Goal: Task Accomplishment & Management: Use online tool/utility

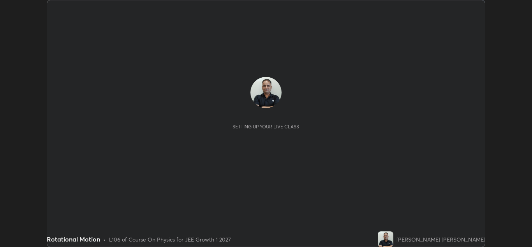
scroll to position [247, 532]
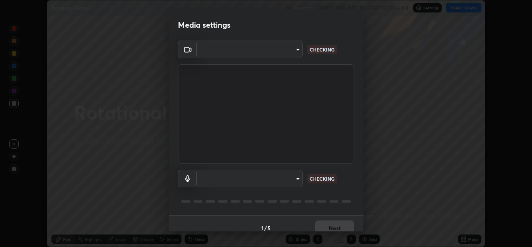
type input "a5fd4db2a2ff04be9e75800ceec395402009cfa99126b0c31c67d7c87717ec82"
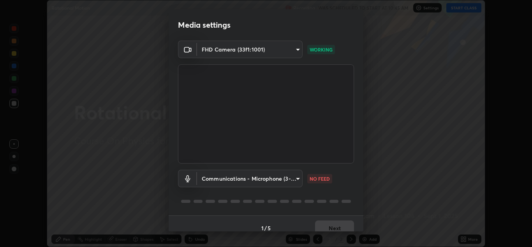
click at [271, 183] on body "Erase all Rotational Motion Recording WAS SCHEDULED TO START AT 10:45 AM Settin…" at bounding box center [266, 123] width 532 height 247
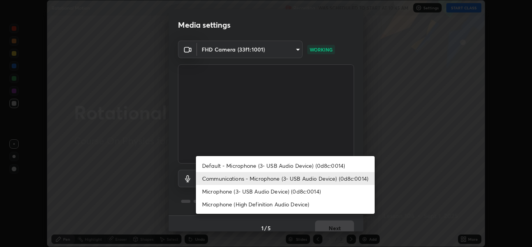
click at [264, 190] on li "Microphone (3- USB Audio Device) (0d8c:0014)" at bounding box center [285, 191] width 179 height 13
type input "010278bcf6f6fe2335e46870fc527c1cf643bdd5c5f90064c40b35460970871c"
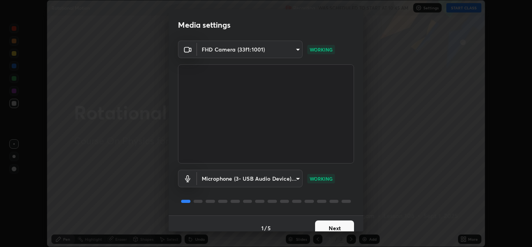
click at [344, 227] on button "Next" at bounding box center [334, 228] width 39 height 16
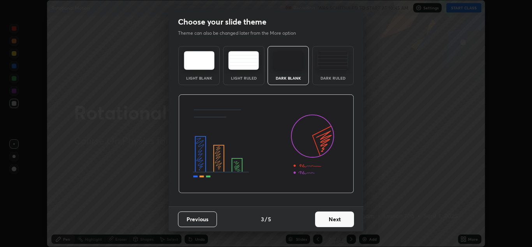
click at [340, 225] on button "Next" at bounding box center [334, 219] width 39 height 16
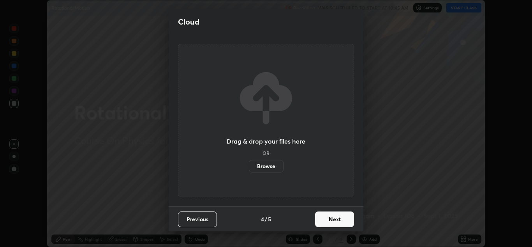
click at [345, 219] on button "Next" at bounding box center [334, 219] width 39 height 16
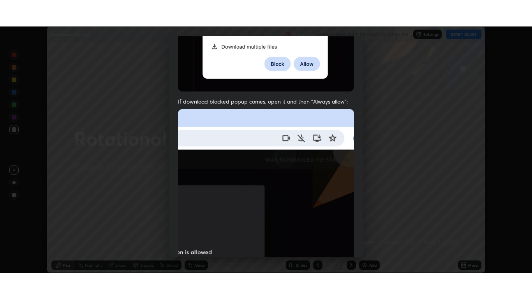
scroll to position [168, 0]
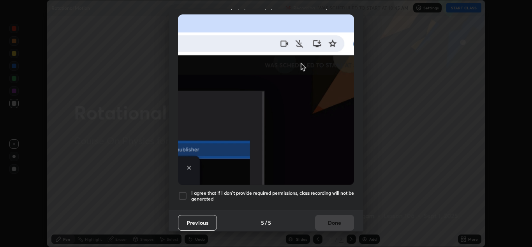
click at [180, 192] on div at bounding box center [182, 195] width 9 height 9
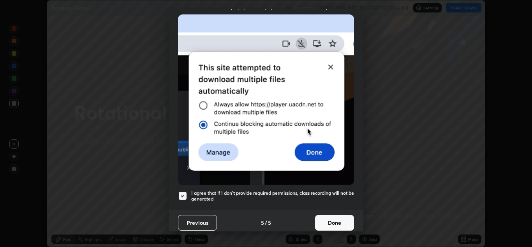
click at [333, 220] on button "Done" at bounding box center [334, 223] width 39 height 16
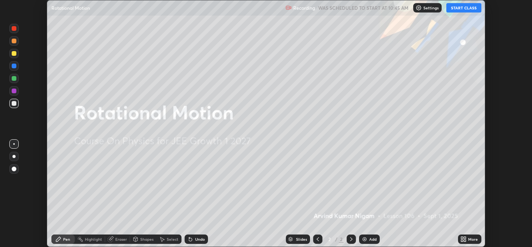
click at [463, 8] on button "START CLASS" at bounding box center [463, 7] width 35 height 9
click at [458, 10] on button "START CLASS" at bounding box center [463, 7] width 35 height 9
click at [472, 238] on div "More" at bounding box center [473, 239] width 10 height 4
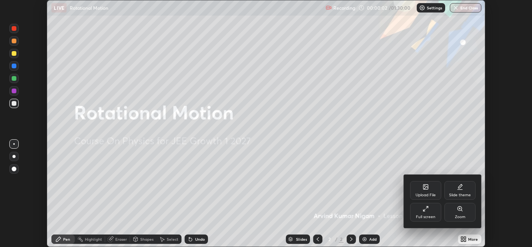
click at [433, 216] on div "Full screen" at bounding box center [425, 217] width 19 height 4
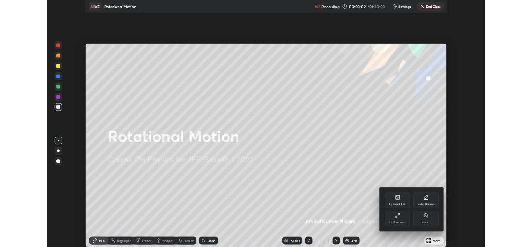
scroll to position [299, 532]
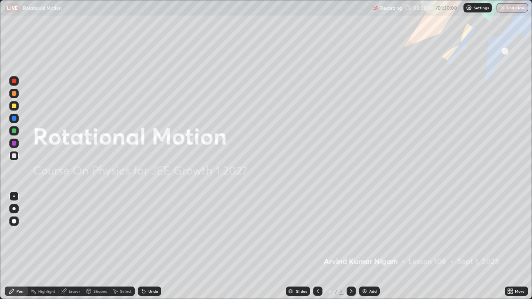
click at [375, 246] on div "Add" at bounding box center [372, 291] width 7 height 4
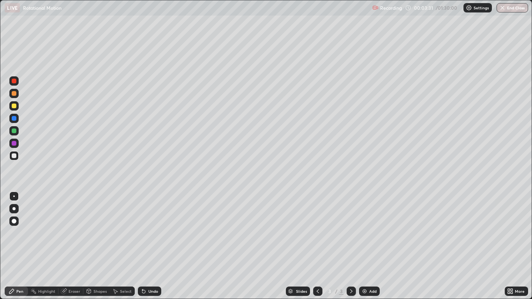
click at [319, 246] on icon at bounding box center [318, 291] width 6 height 6
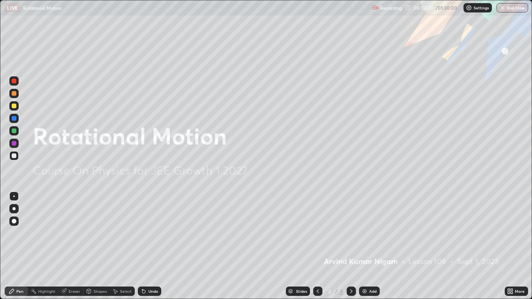
click at [76, 246] on div "Eraser" at bounding box center [75, 291] width 12 height 4
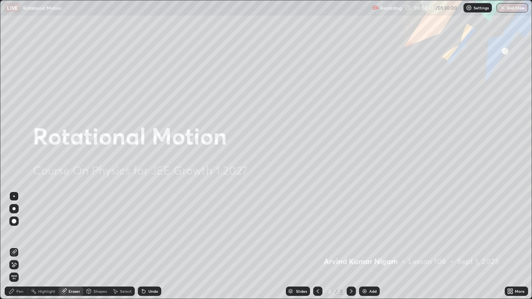
click at [20, 246] on div "Pen" at bounding box center [16, 291] width 23 height 9
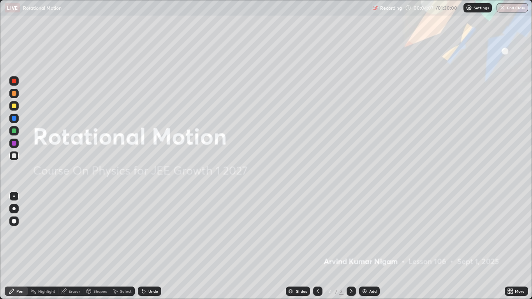
click at [352, 246] on icon at bounding box center [351, 291] width 6 height 6
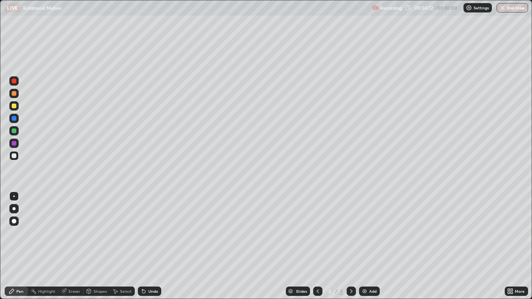
click at [14, 156] on div at bounding box center [14, 155] width 5 height 5
click at [93, 246] on div "Shapes" at bounding box center [99, 291] width 13 height 4
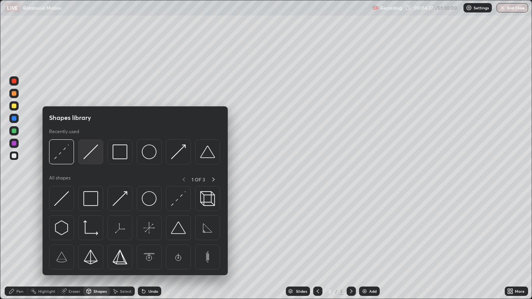
click at [89, 160] on div at bounding box center [90, 151] width 25 height 25
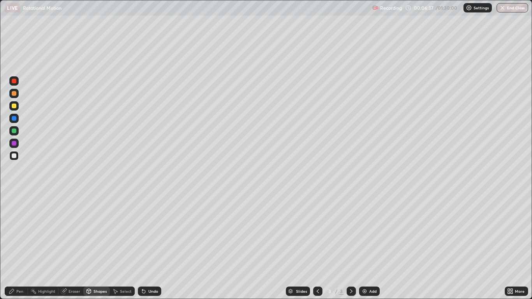
click at [14, 106] on div at bounding box center [14, 106] width 5 height 5
click at [16, 154] on div at bounding box center [14, 155] width 5 height 5
click at [18, 246] on div "Pen" at bounding box center [19, 291] width 7 height 4
click at [145, 246] on icon at bounding box center [144, 291] width 6 height 6
click at [15, 106] on div at bounding box center [14, 106] width 5 height 5
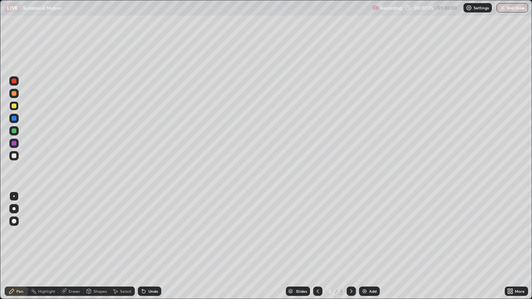
click at [13, 156] on div at bounding box center [14, 155] width 5 height 5
click at [149, 246] on div "Undo" at bounding box center [149, 291] width 23 height 9
click at [150, 246] on div "Undo" at bounding box center [149, 291] width 23 height 9
click at [14, 106] on div at bounding box center [14, 106] width 5 height 5
click at [13, 156] on div at bounding box center [14, 155] width 5 height 5
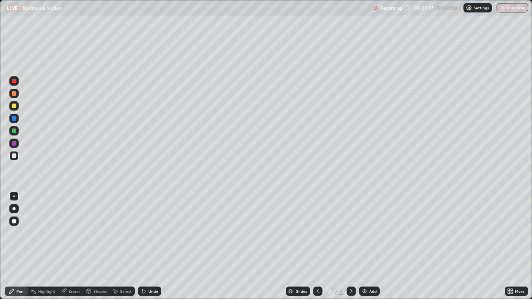
click at [17, 108] on div at bounding box center [13, 105] width 9 height 9
click at [151, 246] on div "Undo" at bounding box center [153, 291] width 10 height 4
click at [16, 157] on div at bounding box center [14, 155] width 5 height 5
click at [155, 246] on div "Undo" at bounding box center [149, 291] width 23 height 9
click at [12, 107] on div at bounding box center [14, 106] width 5 height 5
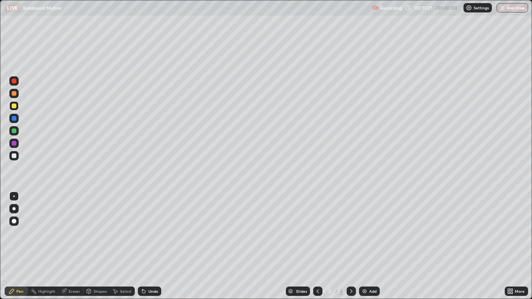
click at [16, 155] on div at bounding box center [14, 155] width 5 height 5
click at [16, 107] on div at bounding box center [14, 106] width 5 height 5
click at [16, 157] on div at bounding box center [14, 155] width 5 height 5
click at [373, 246] on div "Add" at bounding box center [372, 291] width 7 height 4
click at [368, 246] on div "Add" at bounding box center [369, 291] width 21 height 9
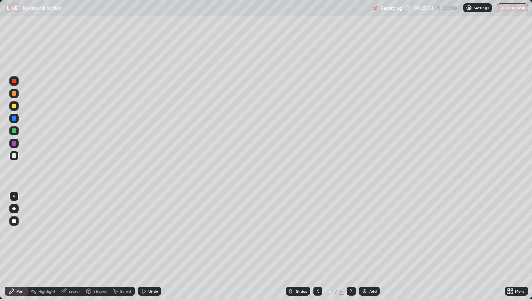
click at [17, 108] on div at bounding box center [13, 105] width 9 height 9
click at [148, 246] on div "Undo" at bounding box center [153, 291] width 10 height 4
click at [14, 129] on div at bounding box center [14, 131] width 5 height 5
click at [15, 221] on div at bounding box center [14, 221] width 5 height 5
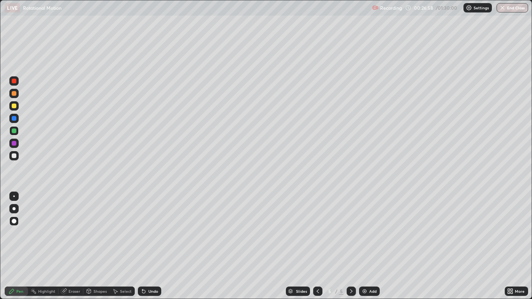
click at [14, 196] on div at bounding box center [14, 197] width 2 height 2
click at [14, 155] on div at bounding box center [14, 155] width 5 height 5
click at [14, 106] on div at bounding box center [14, 106] width 5 height 5
click at [318, 246] on icon at bounding box center [318, 291] width 6 height 6
click at [317, 246] on icon at bounding box center [318, 291] width 6 height 6
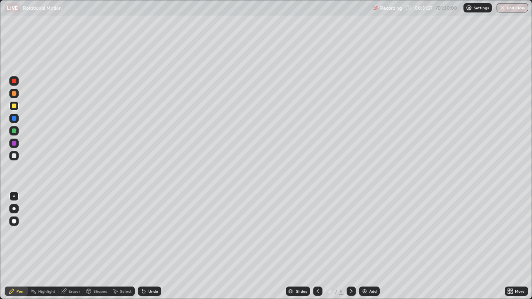
click at [317, 246] on icon at bounding box center [318, 291] width 6 height 6
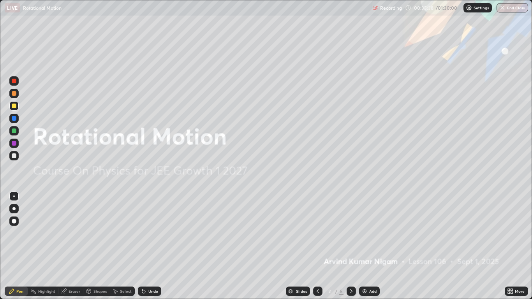
click at [351, 246] on icon at bounding box center [351, 291] width 6 height 6
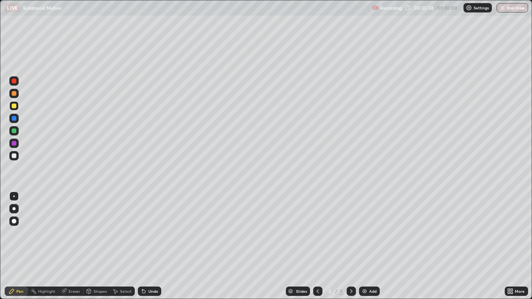
click at [351, 246] on div at bounding box center [351, 291] width 9 height 9
click at [349, 246] on div at bounding box center [351, 291] width 9 height 9
click at [14, 134] on div at bounding box center [13, 130] width 9 height 9
click at [72, 246] on div "Eraser" at bounding box center [75, 291] width 12 height 4
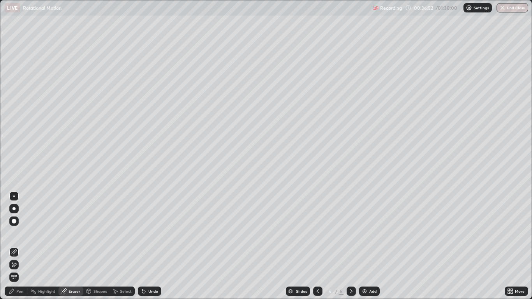
click at [19, 246] on div "Pen" at bounding box center [19, 291] width 7 height 4
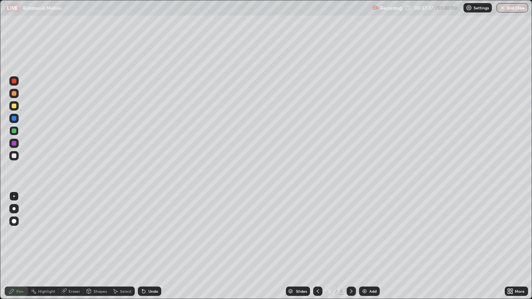
click at [145, 246] on icon at bounding box center [144, 291] width 6 height 6
click at [148, 246] on div "Undo" at bounding box center [153, 291] width 10 height 4
click at [147, 246] on div "Undo" at bounding box center [149, 291] width 23 height 9
click at [146, 246] on div "Undo" at bounding box center [149, 291] width 23 height 9
click at [147, 246] on div "Undo" at bounding box center [149, 291] width 23 height 9
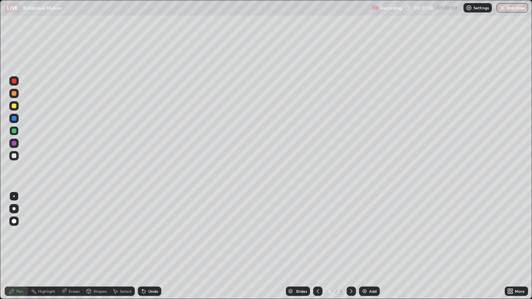
click at [142, 246] on icon at bounding box center [142, 289] width 1 height 1
click at [144, 246] on icon at bounding box center [144, 291] width 6 height 6
click at [151, 246] on div "Undo" at bounding box center [153, 291] width 10 height 4
click at [151, 246] on div "Undo" at bounding box center [149, 291] width 23 height 9
click at [16, 156] on div at bounding box center [14, 155] width 5 height 5
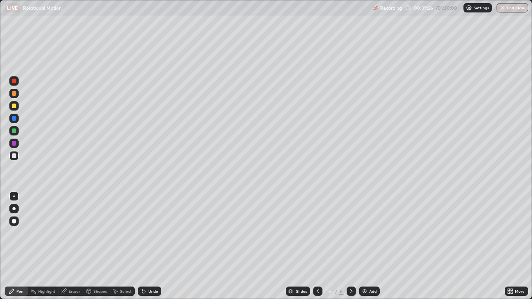
click at [17, 222] on div at bounding box center [13, 221] width 9 height 9
click at [118, 246] on div "Select" at bounding box center [122, 291] width 25 height 9
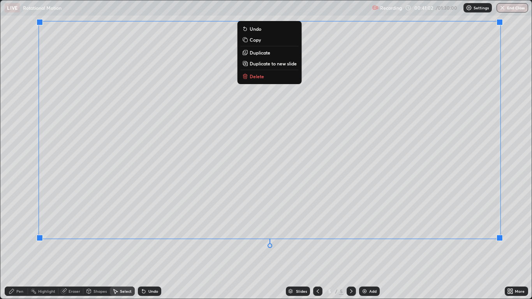
click at [153, 246] on div "Undo" at bounding box center [153, 291] width 10 height 4
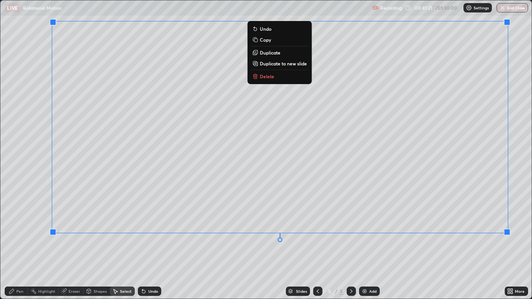
click at [37, 246] on div "0 ° Undo Copy Duplicate Duplicate to new slide Delete" at bounding box center [265, 149] width 531 height 298
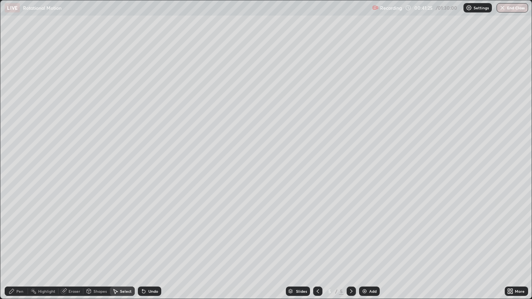
click at [509, 246] on icon at bounding box center [509, 293] width 2 height 2
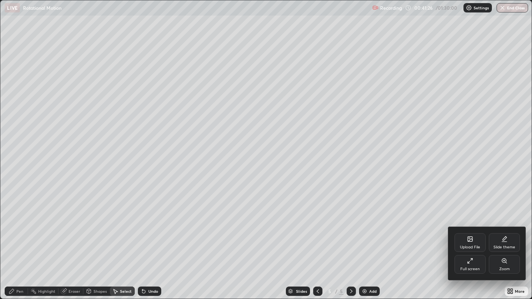
click at [474, 246] on div "Full screen" at bounding box center [469, 264] width 31 height 19
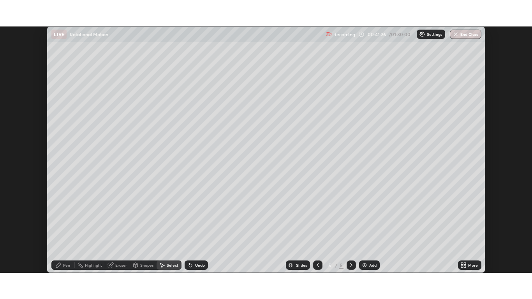
scroll to position [38698, 38413]
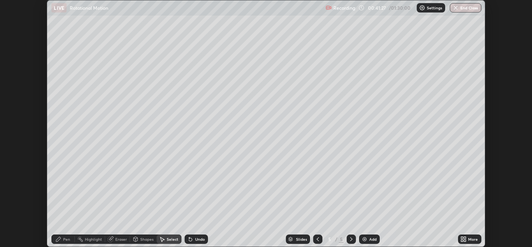
click at [467, 240] on div "More" at bounding box center [469, 238] width 23 height 9
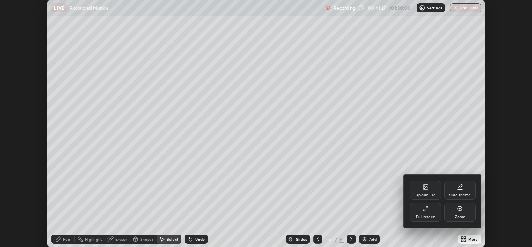
click at [428, 213] on div "Full screen" at bounding box center [425, 212] width 31 height 19
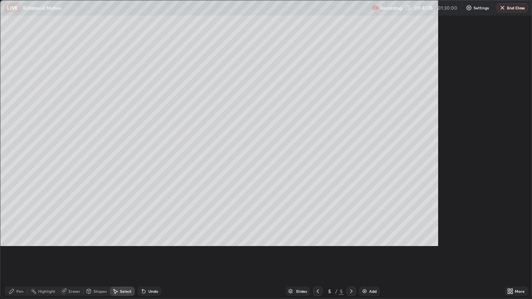
scroll to position [299, 532]
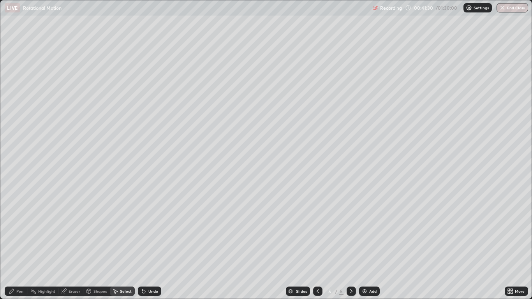
click at [23, 246] on div "Pen" at bounding box center [19, 291] width 7 height 4
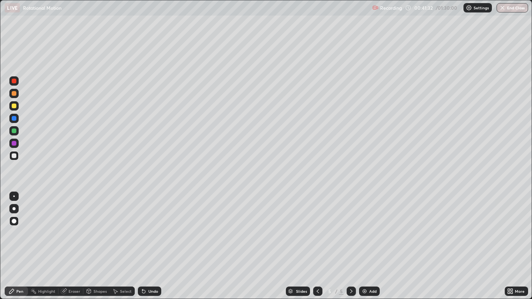
click at [16, 106] on div at bounding box center [14, 106] width 5 height 5
click at [14, 196] on div at bounding box center [14, 197] width 2 height 2
click at [321, 246] on div at bounding box center [317, 291] width 9 height 9
click at [158, 246] on div "Undo" at bounding box center [149, 291] width 23 height 9
click at [155, 246] on div "Undo" at bounding box center [153, 291] width 10 height 4
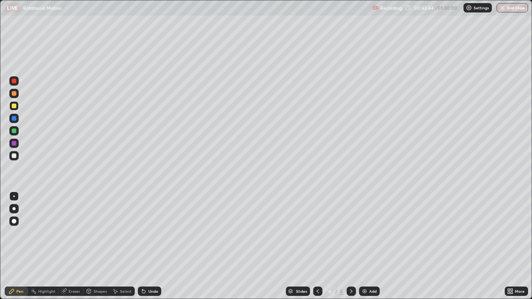
click at [154, 246] on div "Undo" at bounding box center [153, 291] width 10 height 4
click at [152, 246] on div "Undo" at bounding box center [149, 291] width 23 height 9
click at [148, 246] on div "Undo" at bounding box center [153, 291] width 10 height 4
click at [350, 246] on icon at bounding box center [351, 291] width 6 height 6
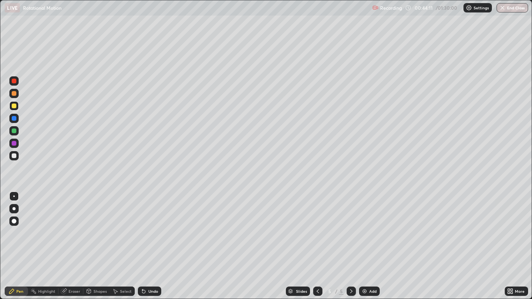
click at [322, 246] on div at bounding box center [317, 291] width 9 height 9
click at [316, 246] on icon at bounding box center [318, 291] width 6 height 6
click at [354, 246] on icon at bounding box center [351, 291] width 6 height 6
click at [355, 246] on div at bounding box center [351, 291] width 9 height 9
click at [366, 246] on div "Add" at bounding box center [369, 291] width 21 height 9
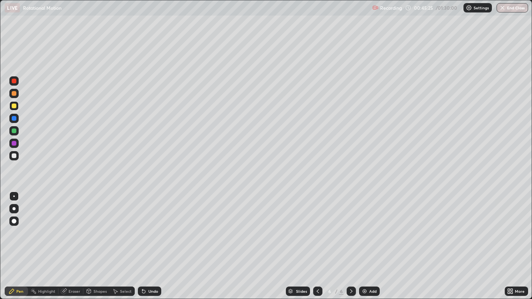
click at [18, 157] on div at bounding box center [13, 155] width 9 height 9
click at [95, 246] on div "Shapes" at bounding box center [99, 291] width 13 height 4
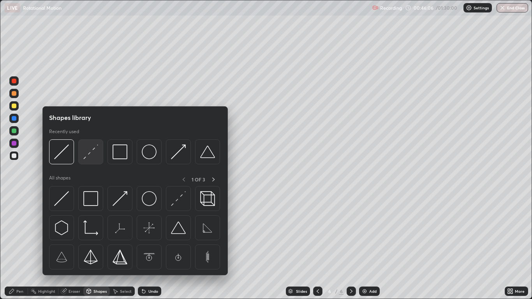
click at [83, 157] on img at bounding box center [90, 151] width 15 height 15
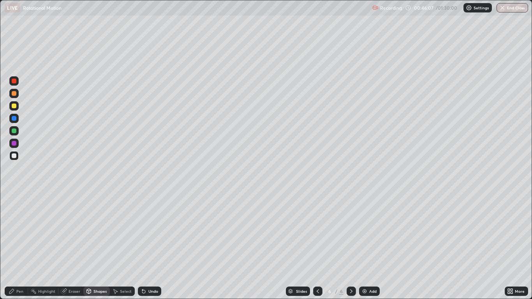
click at [14, 118] on div at bounding box center [14, 118] width 5 height 5
click at [18, 246] on div "Pen" at bounding box center [16, 291] width 23 height 9
click at [13, 221] on div at bounding box center [14, 221] width 5 height 5
click at [15, 107] on div at bounding box center [14, 106] width 5 height 5
click at [14, 196] on div at bounding box center [14, 197] width 2 height 2
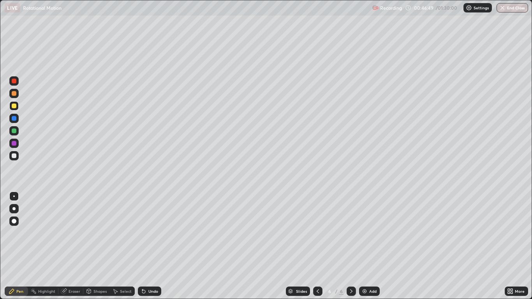
click at [93, 246] on div "Shapes" at bounding box center [99, 291] width 13 height 4
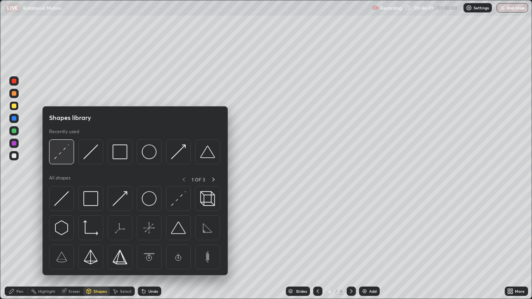
click at [61, 155] on img at bounding box center [61, 151] width 15 height 15
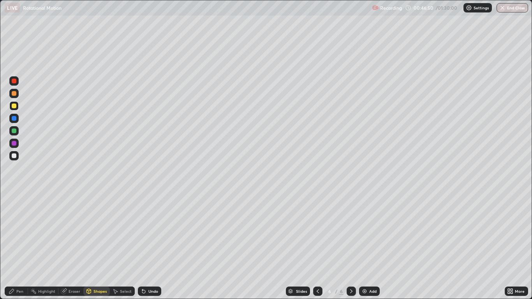
click at [15, 120] on div at bounding box center [14, 118] width 5 height 5
click at [15, 160] on div at bounding box center [13, 155] width 9 height 9
click at [18, 246] on div "Pen" at bounding box center [16, 291] width 23 height 9
click at [14, 221] on div at bounding box center [14, 221] width 5 height 5
click at [14, 196] on div at bounding box center [14, 197] width 2 height 2
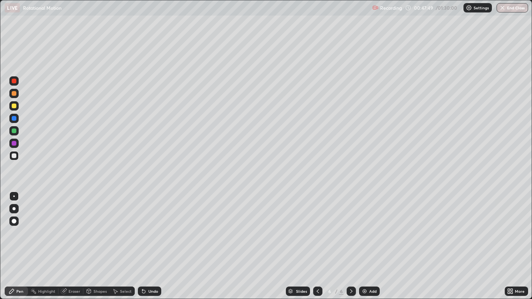
click at [16, 132] on div at bounding box center [14, 131] width 5 height 5
click at [16, 118] on div at bounding box center [14, 118] width 5 height 5
click at [97, 246] on div "Shapes" at bounding box center [99, 291] width 13 height 4
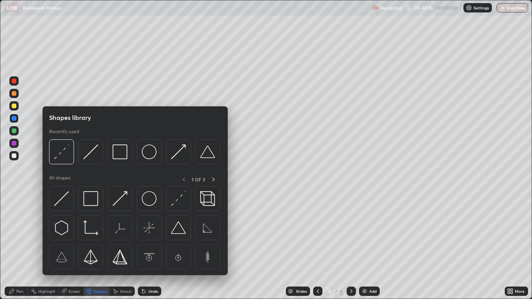
click at [116, 201] on img at bounding box center [120, 198] width 15 height 15
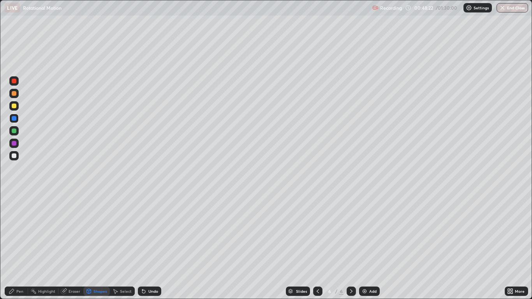
click at [32, 246] on circle at bounding box center [31, 290] width 1 height 1
click at [16, 246] on div "Pen" at bounding box center [19, 291] width 7 height 4
click at [14, 107] on div at bounding box center [14, 106] width 5 height 5
click at [14, 157] on div at bounding box center [14, 155] width 5 height 5
click at [153, 246] on div "Undo" at bounding box center [153, 291] width 10 height 4
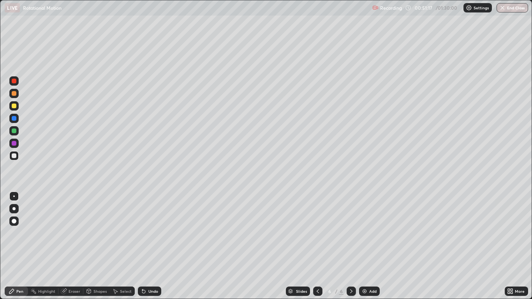
click at [18, 220] on div at bounding box center [13, 221] width 9 height 9
click at [99, 246] on div "Shapes" at bounding box center [99, 291] width 13 height 4
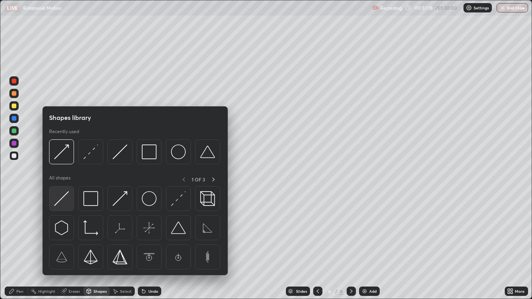
click at [68, 199] on img at bounding box center [61, 198] width 15 height 15
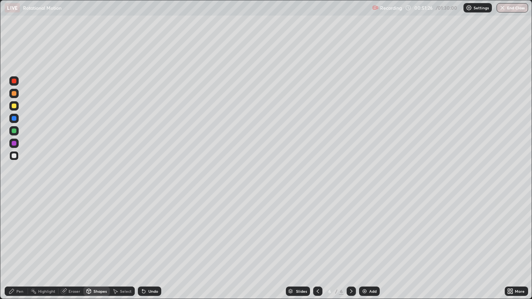
click at [13, 246] on icon at bounding box center [11, 291] width 5 height 5
click at [14, 196] on div at bounding box center [14, 197] width 2 height 2
click at [14, 106] on div at bounding box center [14, 106] width 5 height 5
click at [316, 246] on icon at bounding box center [318, 291] width 6 height 6
click at [318, 246] on icon at bounding box center [318, 291] width 6 height 6
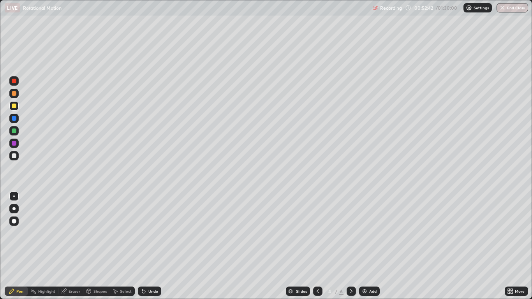
click at [14, 156] on div at bounding box center [14, 155] width 5 height 5
click at [350, 246] on icon at bounding box center [351, 291] width 6 height 6
click at [151, 246] on div "Undo" at bounding box center [153, 291] width 10 height 4
click at [148, 246] on div "Undo" at bounding box center [153, 291] width 10 height 4
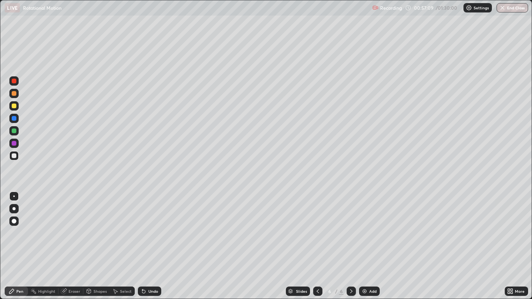
click at [327, 246] on div "6" at bounding box center [330, 291] width 8 height 5
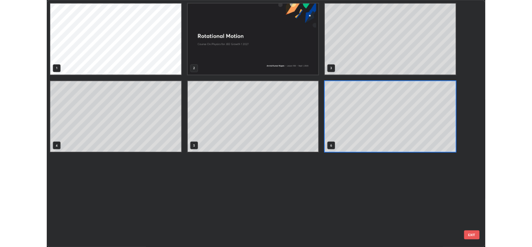
scroll to position [296, 527]
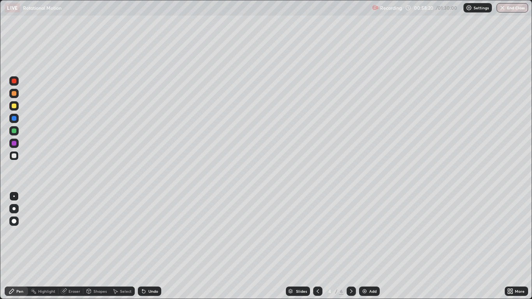
click at [122, 246] on div "Select" at bounding box center [126, 291] width 12 height 4
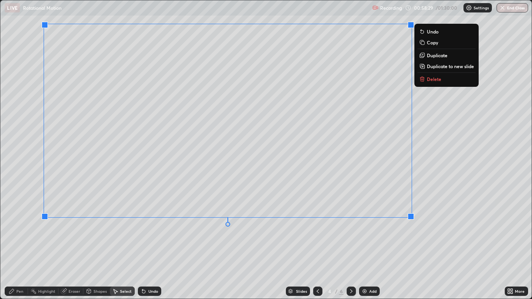
click at [23, 246] on div "Pen" at bounding box center [19, 291] width 7 height 4
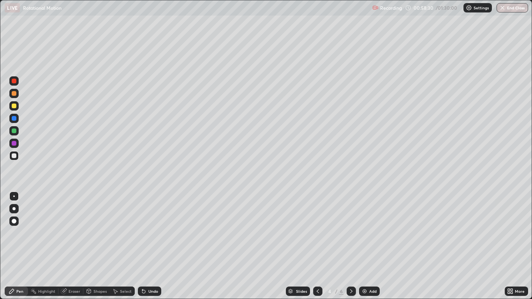
click at [126, 246] on div "Select" at bounding box center [126, 291] width 12 height 4
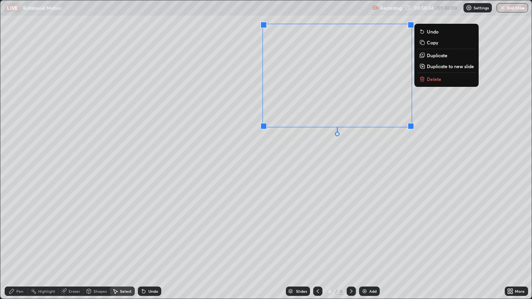
click at [429, 82] on p "Delete" at bounding box center [434, 79] width 14 height 6
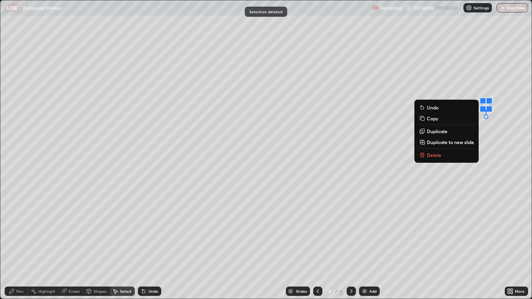
click at [444, 157] on button "Delete" at bounding box center [446, 154] width 58 height 9
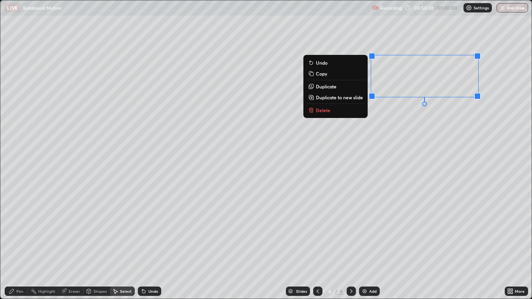
click at [349, 114] on button "Delete" at bounding box center [335, 110] width 58 height 9
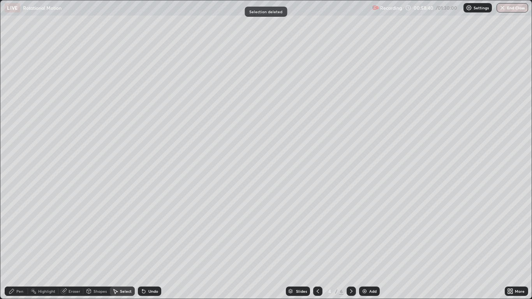
click at [23, 246] on div "Pen" at bounding box center [19, 291] width 7 height 4
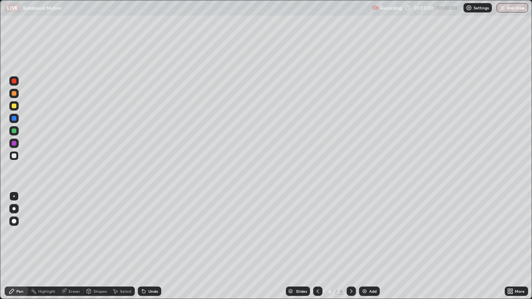
click at [352, 246] on icon at bounding box center [351, 291] width 6 height 6
click at [351, 246] on icon at bounding box center [351, 291] width 6 height 6
click at [371, 246] on div "Add" at bounding box center [369, 291] width 21 height 9
click at [14, 156] on div at bounding box center [14, 155] width 5 height 5
click at [123, 246] on div "Select" at bounding box center [126, 291] width 12 height 4
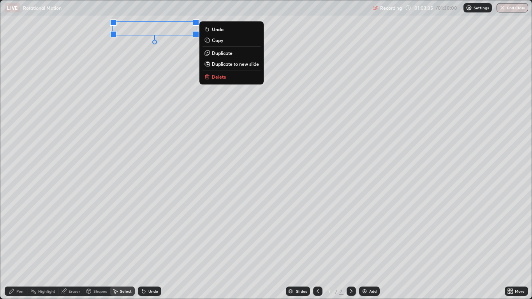
click at [18, 246] on div "Pen" at bounding box center [19, 291] width 7 height 4
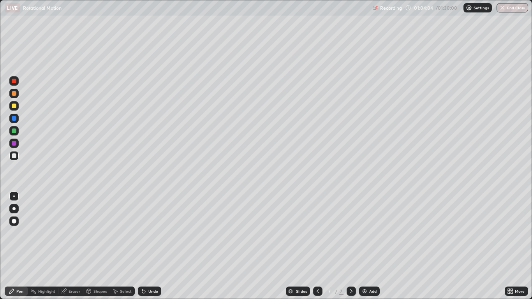
click at [104, 246] on div "Shapes" at bounding box center [99, 291] width 13 height 4
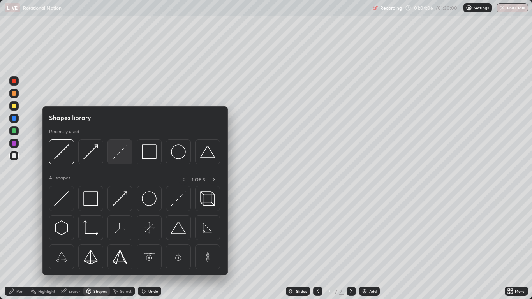
click at [114, 153] on img at bounding box center [120, 151] width 15 height 15
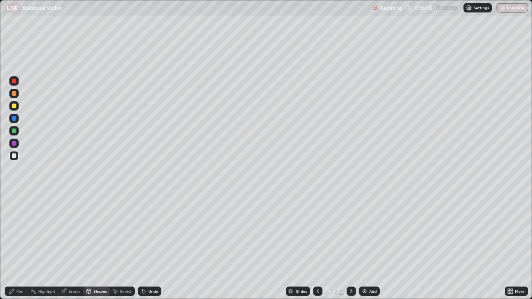
click at [19, 246] on div "Pen" at bounding box center [19, 291] width 7 height 4
click at [511, 246] on icon at bounding box center [510, 291] width 6 height 6
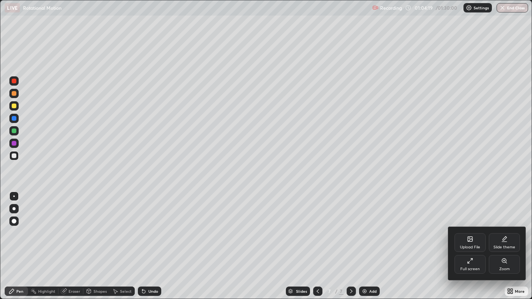
click at [477, 246] on div "Full screen" at bounding box center [469, 264] width 31 height 19
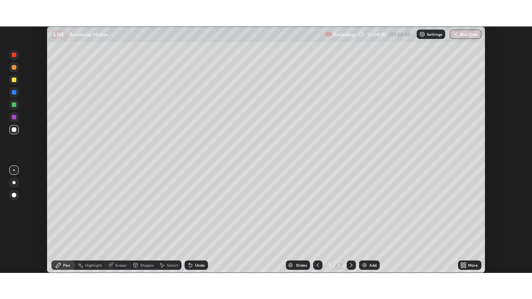
scroll to position [38698, 38413]
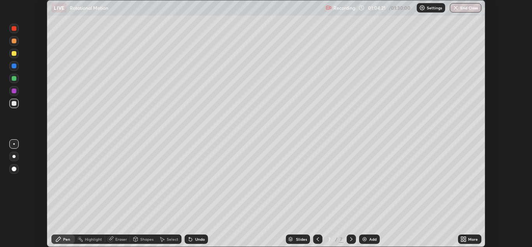
click at [470, 236] on div "More" at bounding box center [469, 238] width 23 height 9
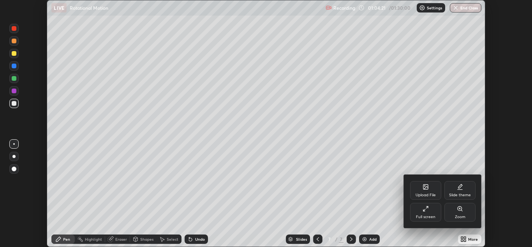
click at [431, 213] on div "Full screen" at bounding box center [425, 212] width 31 height 19
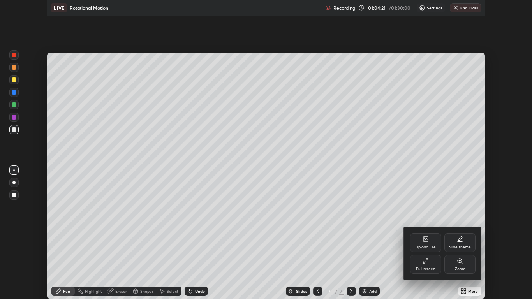
scroll to position [299, 532]
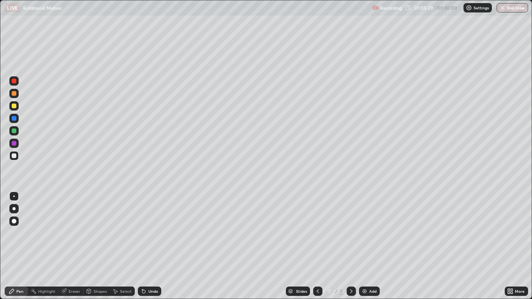
click at [99, 246] on div "Shapes" at bounding box center [99, 291] width 13 height 4
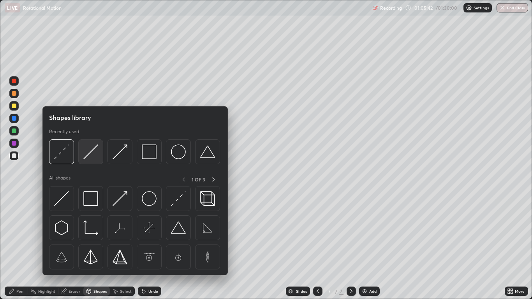
click at [87, 155] on img at bounding box center [90, 151] width 15 height 15
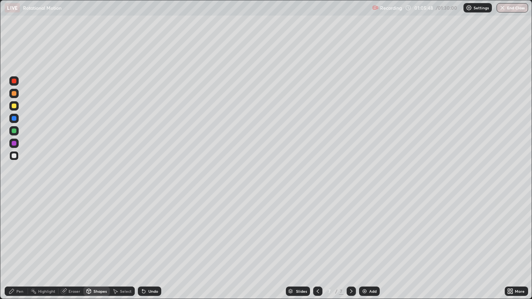
click at [92, 246] on icon at bounding box center [89, 291] width 6 height 6
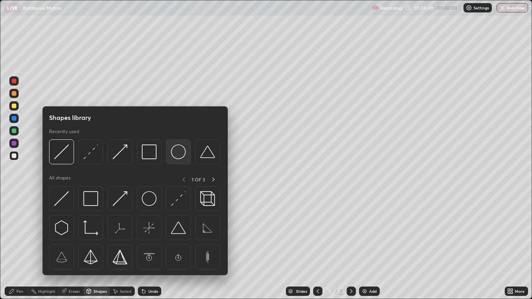
click at [173, 157] on img at bounding box center [178, 151] width 15 height 15
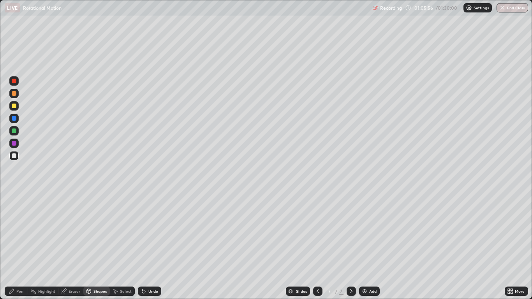
click at [95, 246] on div "Shapes" at bounding box center [96, 291] width 26 height 9
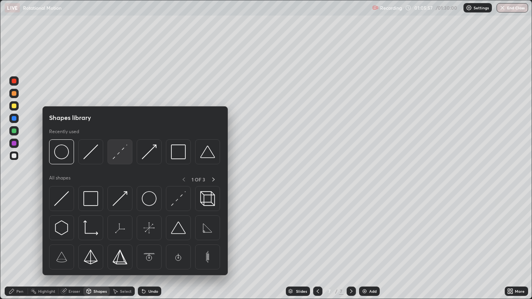
click at [114, 160] on div at bounding box center [119, 151] width 25 height 25
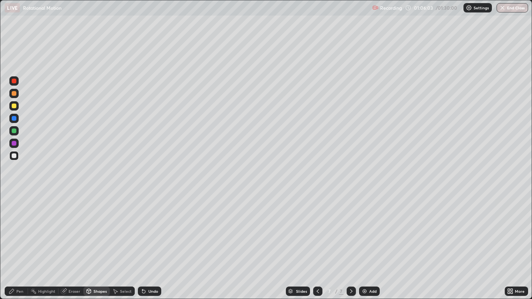
click at [92, 246] on div "Shapes" at bounding box center [96, 291] width 26 height 9
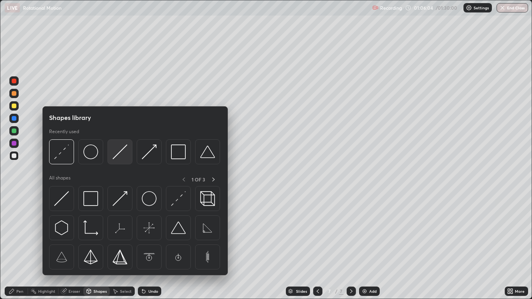
click at [113, 156] on img at bounding box center [120, 151] width 15 height 15
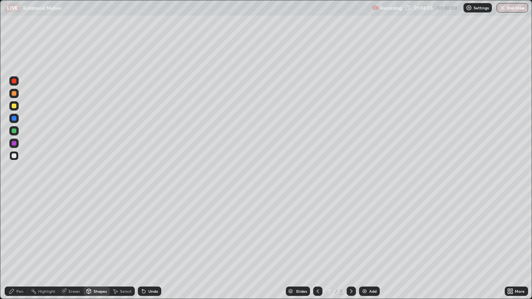
click at [14, 116] on div at bounding box center [14, 118] width 5 height 5
click at [95, 246] on div "Shapes" at bounding box center [99, 291] width 13 height 4
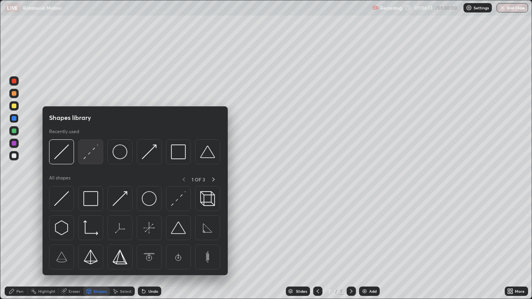
click at [86, 156] on img at bounding box center [90, 151] width 15 height 15
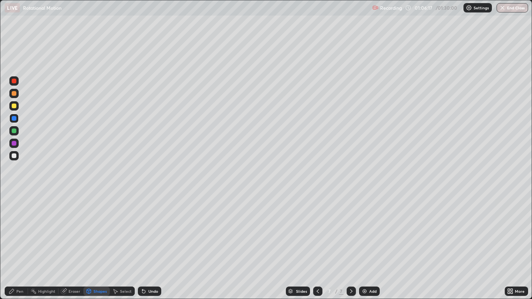
click at [18, 246] on div "Pen" at bounding box center [19, 291] width 7 height 4
click at [15, 103] on div at bounding box center [13, 105] width 9 height 9
click at [92, 246] on icon at bounding box center [89, 291] width 6 height 6
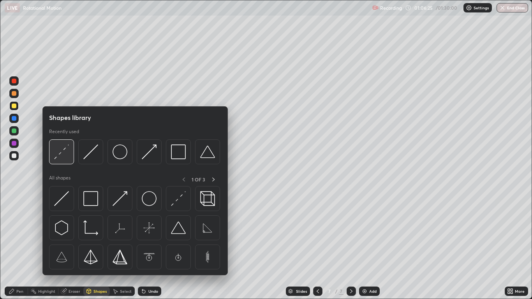
click at [56, 158] on img at bounding box center [61, 151] width 15 height 15
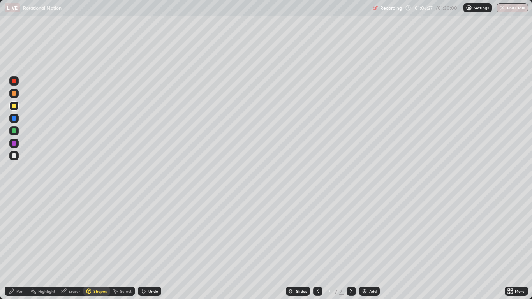
click at [148, 246] on div "Undo" at bounding box center [149, 291] width 23 height 9
click at [17, 119] on div at bounding box center [13, 118] width 9 height 9
click at [95, 246] on div "Shapes" at bounding box center [99, 291] width 13 height 4
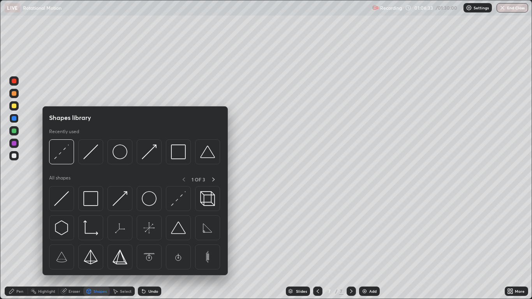
click at [114, 201] on img at bounding box center [120, 198] width 15 height 15
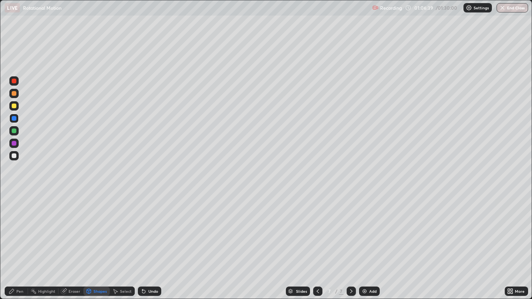
click at [18, 246] on div "Pen" at bounding box center [19, 291] width 7 height 4
click at [14, 107] on div at bounding box center [14, 106] width 5 height 5
click at [89, 246] on icon at bounding box center [89, 292] width 0 height 3
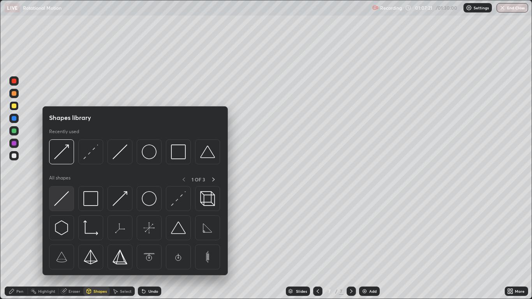
click at [63, 203] on img at bounding box center [61, 198] width 15 height 15
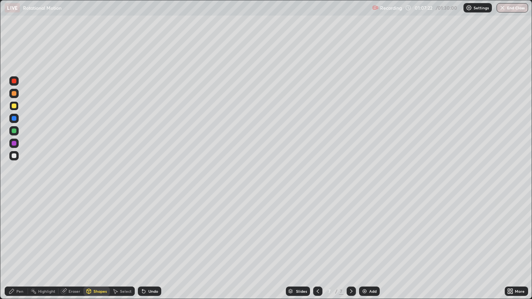
click at [18, 158] on div at bounding box center [13, 155] width 9 height 9
click at [97, 246] on div "Shapes" at bounding box center [99, 291] width 13 height 4
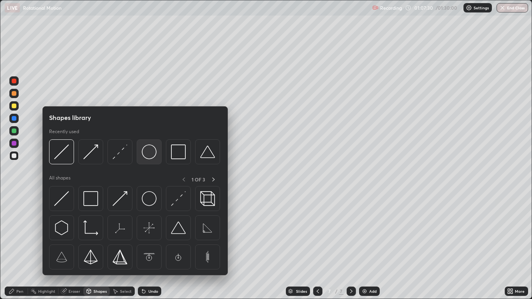
click at [147, 155] on img at bounding box center [149, 151] width 15 height 15
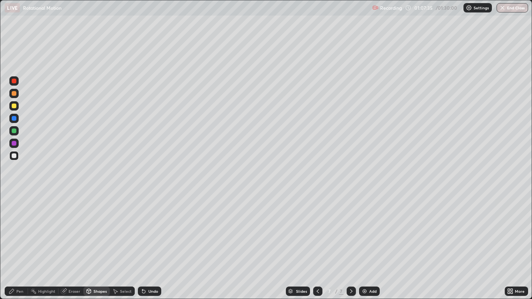
click at [16, 246] on div "Pen" at bounding box center [16, 291] width 23 height 9
click at [13, 109] on div at bounding box center [13, 105] width 9 height 9
click at [101, 246] on div "Shapes" at bounding box center [99, 291] width 13 height 4
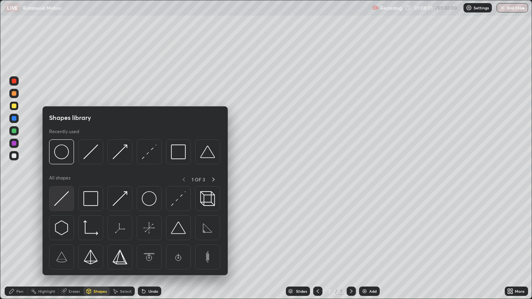
click at [62, 204] on img at bounding box center [61, 198] width 15 height 15
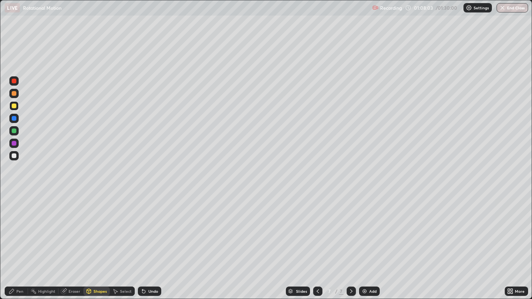
click at [15, 97] on div at bounding box center [13, 93] width 9 height 9
click at [21, 246] on div "Pen" at bounding box center [16, 291] width 23 height 9
click at [13, 129] on div at bounding box center [14, 131] width 5 height 5
click at [97, 246] on div "Shapes" at bounding box center [99, 291] width 13 height 4
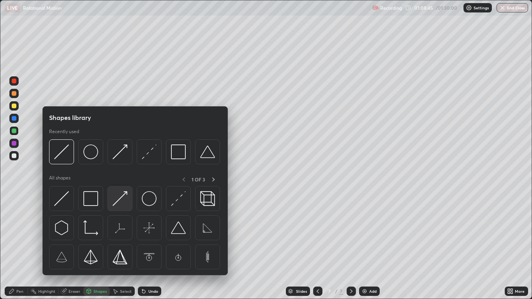
click at [116, 209] on div at bounding box center [119, 198] width 25 height 25
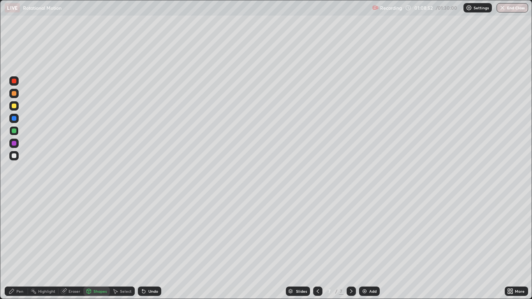
click at [17, 246] on div "Pen" at bounding box center [19, 291] width 7 height 4
click at [93, 246] on div "Shapes" at bounding box center [96, 291] width 26 height 9
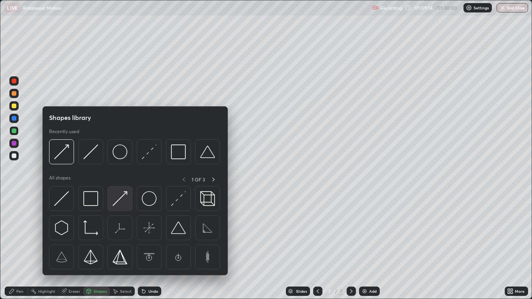
click at [113, 201] on img at bounding box center [120, 198] width 15 height 15
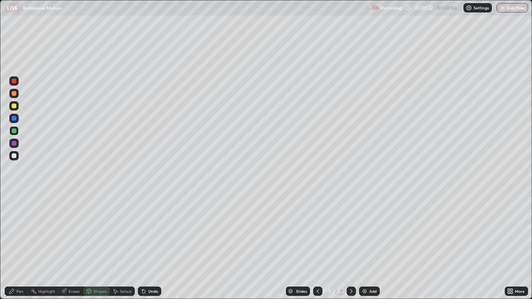
click at [17, 246] on div "Pen" at bounding box center [19, 291] width 7 height 4
click at [14, 157] on div at bounding box center [14, 155] width 5 height 5
click at [150, 246] on div "Undo" at bounding box center [153, 291] width 10 height 4
click at [148, 246] on div "Undo" at bounding box center [153, 291] width 10 height 4
click at [52, 246] on div "Highlight" at bounding box center [46, 291] width 17 height 4
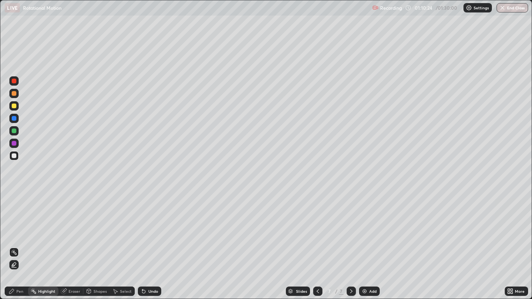
click at [15, 246] on div "Pen" at bounding box center [16, 291] width 23 height 9
click at [14, 107] on div at bounding box center [14, 106] width 5 height 5
click at [74, 246] on div "Eraser" at bounding box center [75, 291] width 12 height 4
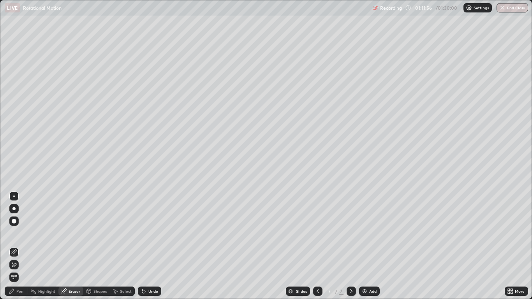
click at [20, 246] on div "Pen" at bounding box center [19, 291] width 7 height 4
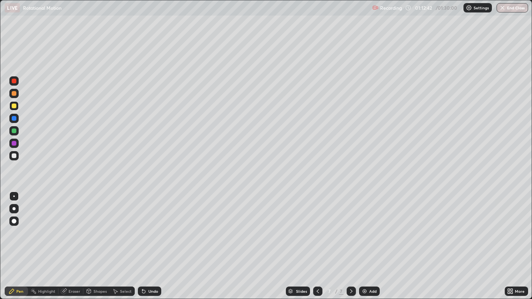
click at [14, 159] on div at bounding box center [13, 155] width 9 height 9
click at [97, 246] on div "Shapes" at bounding box center [99, 291] width 13 height 4
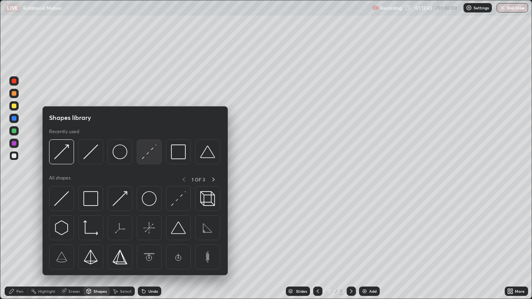
click at [143, 158] on img at bounding box center [149, 151] width 15 height 15
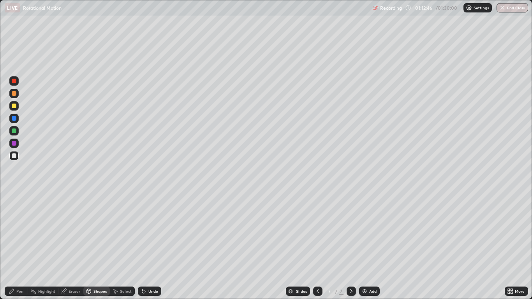
click at [13, 153] on div at bounding box center [14, 155] width 5 height 5
click at [14, 129] on div at bounding box center [14, 131] width 5 height 5
click at [145, 246] on div "Undo" at bounding box center [149, 291] width 23 height 9
click at [20, 246] on div "Pen" at bounding box center [19, 291] width 7 height 4
click at [150, 246] on div "Undo" at bounding box center [153, 291] width 10 height 4
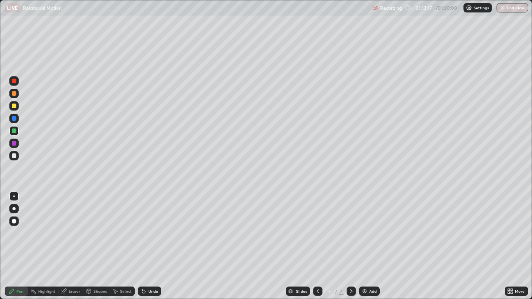
click at [14, 155] on div at bounding box center [14, 155] width 5 height 5
click at [15, 156] on div at bounding box center [14, 155] width 5 height 5
click at [17, 110] on div at bounding box center [13, 105] width 9 height 9
click at [125, 246] on div "Select" at bounding box center [126, 291] width 12 height 4
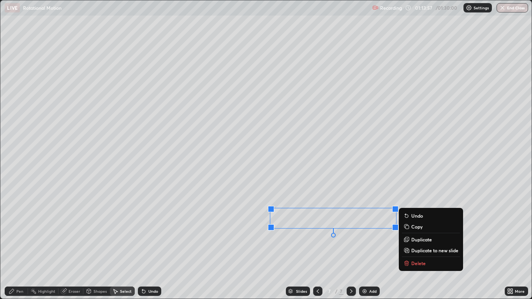
click at [23, 246] on div "Pen" at bounding box center [16, 291] width 23 height 9
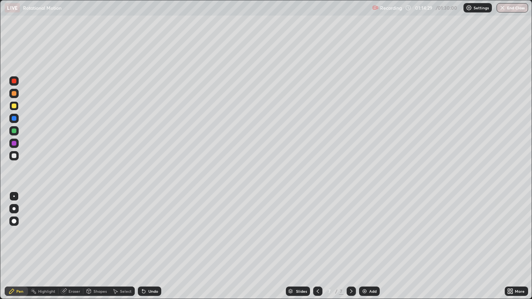
click at [14, 157] on div at bounding box center [14, 155] width 5 height 5
click at [367, 246] on img at bounding box center [364, 291] width 6 height 6
click at [317, 246] on icon at bounding box center [318, 291] width 6 height 6
click at [347, 246] on div at bounding box center [351, 291] width 9 height 9
click at [319, 246] on icon at bounding box center [318, 291] width 6 height 6
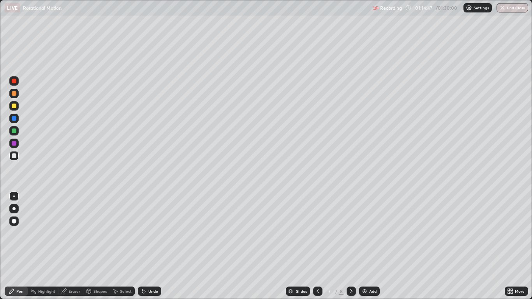
click at [351, 246] on div at bounding box center [351, 291] width 9 height 9
click at [315, 246] on icon at bounding box center [318, 291] width 6 height 6
click at [347, 246] on div at bounding box center [351, 291] width 9 height 9
click at [317, 246] on icon at bounding box center [318, 291] width 6 height 6
click at [351, 246] on icon at bounding box center [351, 291] width 6 height 6
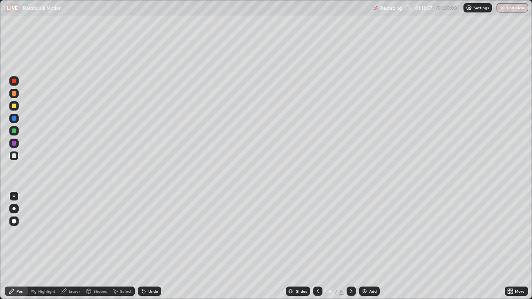
click at [373, 246] on div "Add" at bounding box center [372, 291] width 7 height 4
click at [94, 246] on div "Shapes" at bounding box center [99, 291] width 13 height 4
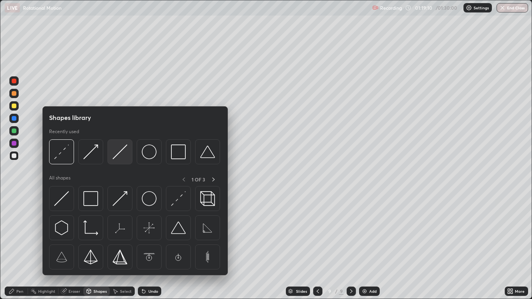
click at [114, 159] on img at bounding box center [120, 151] width 15 height 15
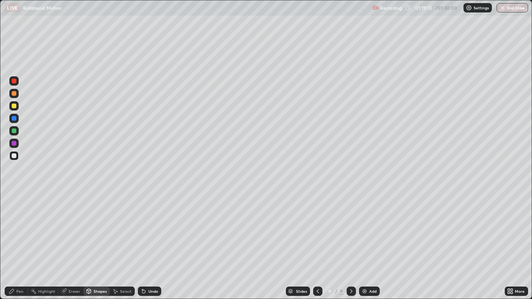
click at [97, 246] on div "Shapes" at bounding box center [99, 291] width 13 height 4
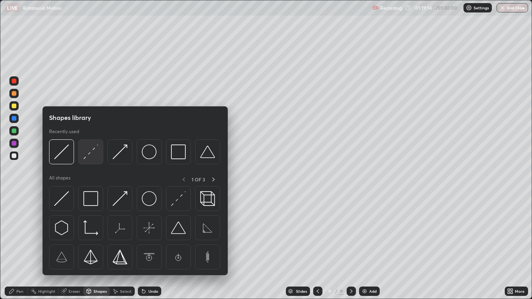
click at [87, 155] on img at bounding box center [90, 151] width 15 height 15
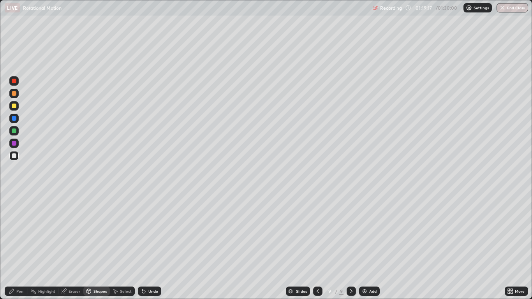
click at [21, 246] on div "Pen" at bounding box center [19, 291] width 7 height 4
click at [94, 246] on div "Shapes" at bounding box center [99, 291] width 13 height 4
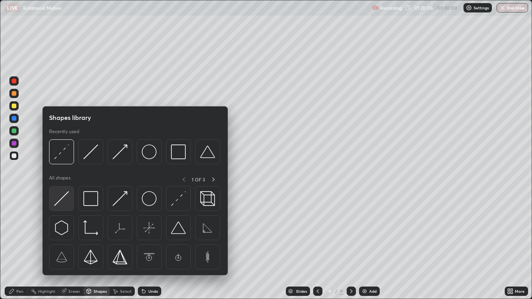
click at [61, 197] on img at bounding box center [61, 198] width 15 height 15
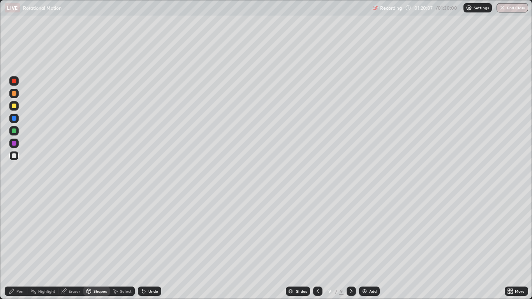
click at [14, 156] on div at bounding box center [14, 155] width 5 height 5
click at [96, 246] on div "Shapes" at bounding box center [99, 291] width 13 height 4
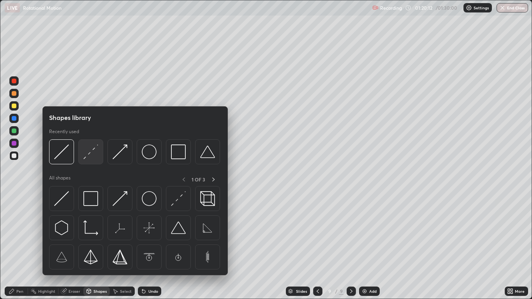
click at [95, 158] on img at bounding box center [90, 151] width 15 height 15
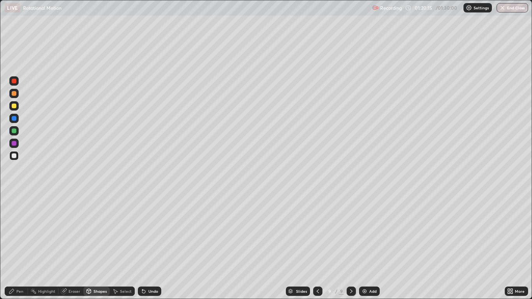
click at [98, 246] on div "Shapes" at bounding box center [99, 291] width 13 height 4
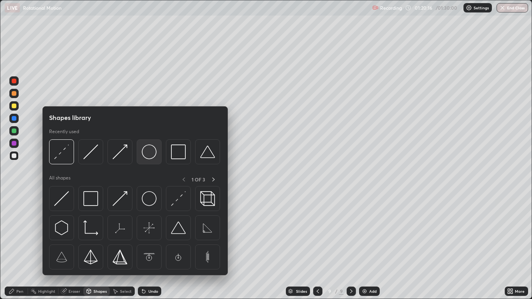
click at [147, 153] on img at bounding box center [149, 151] width 15 height 15
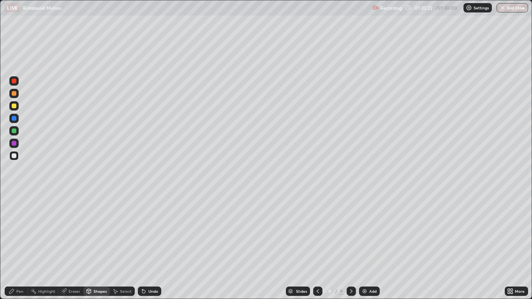
click at [98, 246] on div "Shapes" at bounding box center [99, 291] width 13 height 4
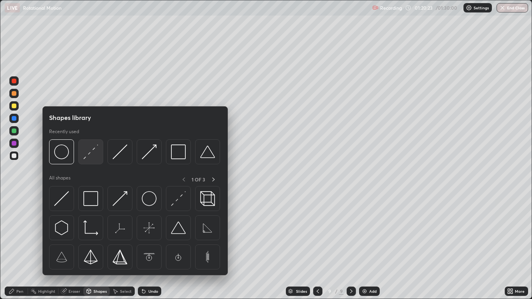
click at [86, 160] on div at bounding box center [90, 151] width 25 height 25
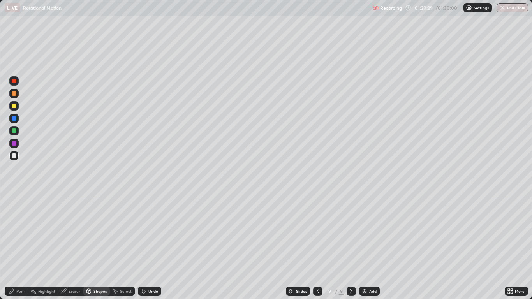
click at [23, 246] on div "Pen" at bounding box center [16, 291] width 23 height 9
click at [14, 106] on div at bounding box center [14, 106] width 5 height 5
click at [97, 246] on div "Shapes" at bounding box center [99, 291] width 13 height 4
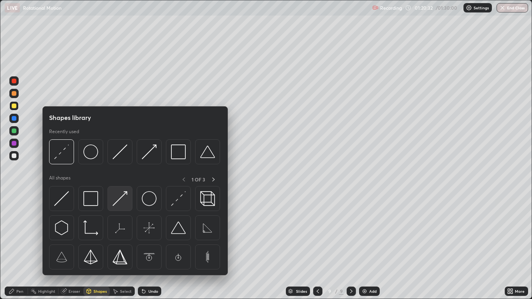
click at [114, 202] on img at bounding box center [120, 198] width 15 height 15
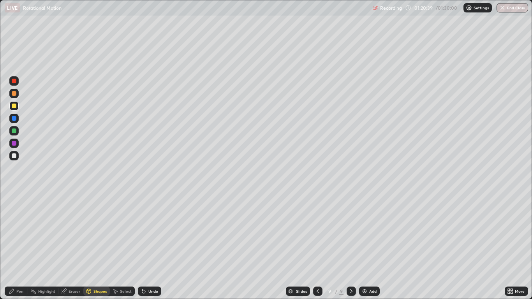
click at [18, 246] on div "Pen" at bounding box center [19, 291] width 7 height 4
click at [515, 11] on button "End Class" at bounding box center [513, 7] width 32 height 9
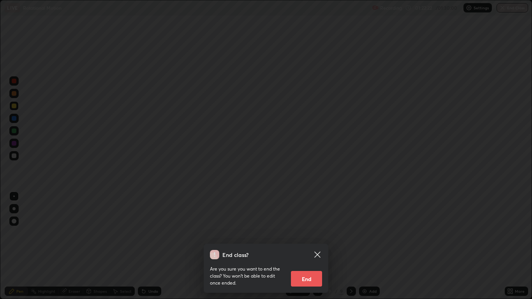
click at [312, 246] on button "End" at bounding box center [306, 279] width 31 height 16
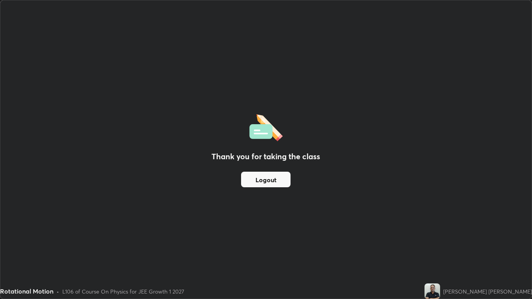
click at [272, 176] on button "Logout" at bounding box center [265, 180] width 49 height 16
